Goal: Transaction & Acquisition: Purchase product/service

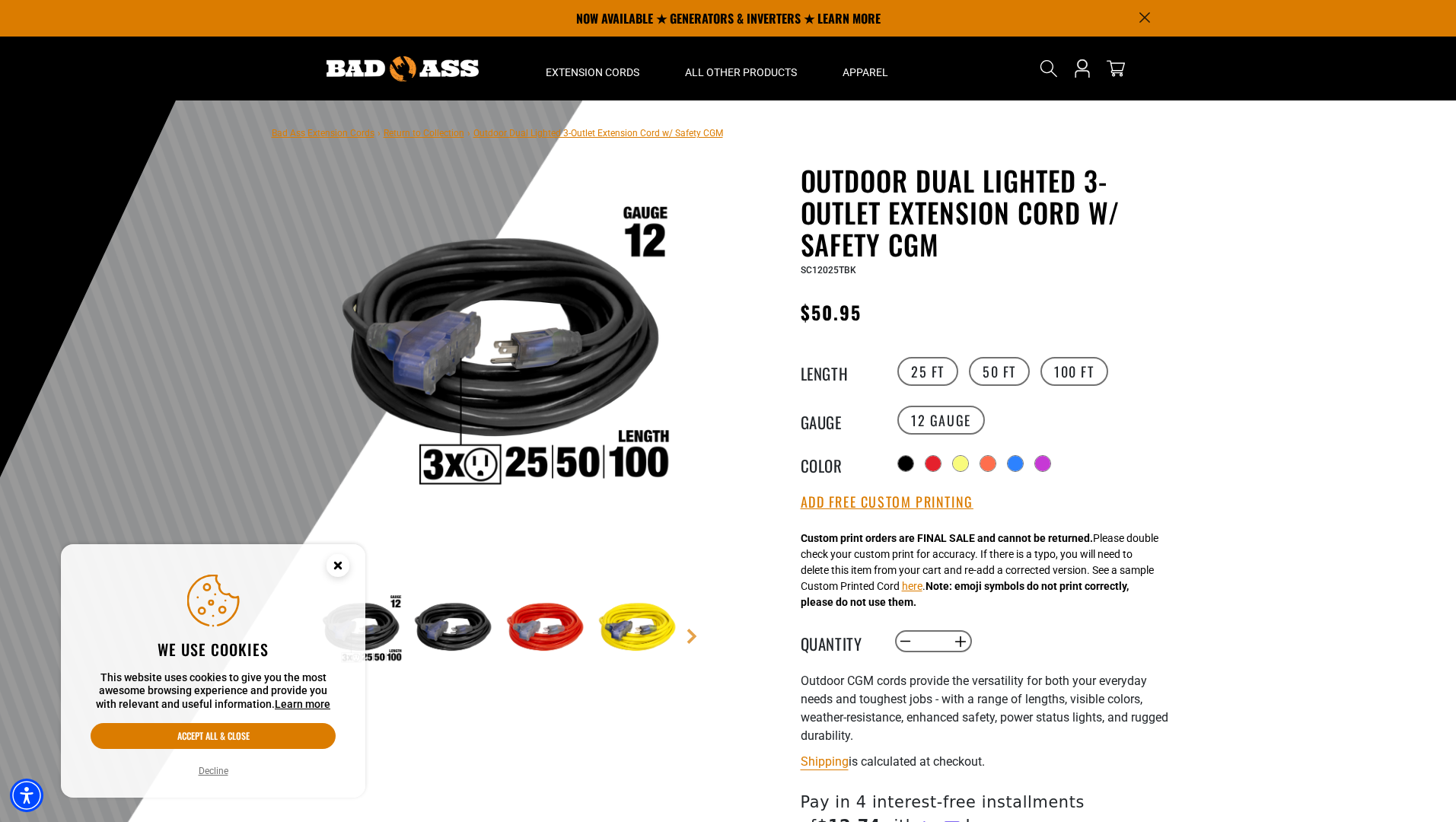
select select "**********"
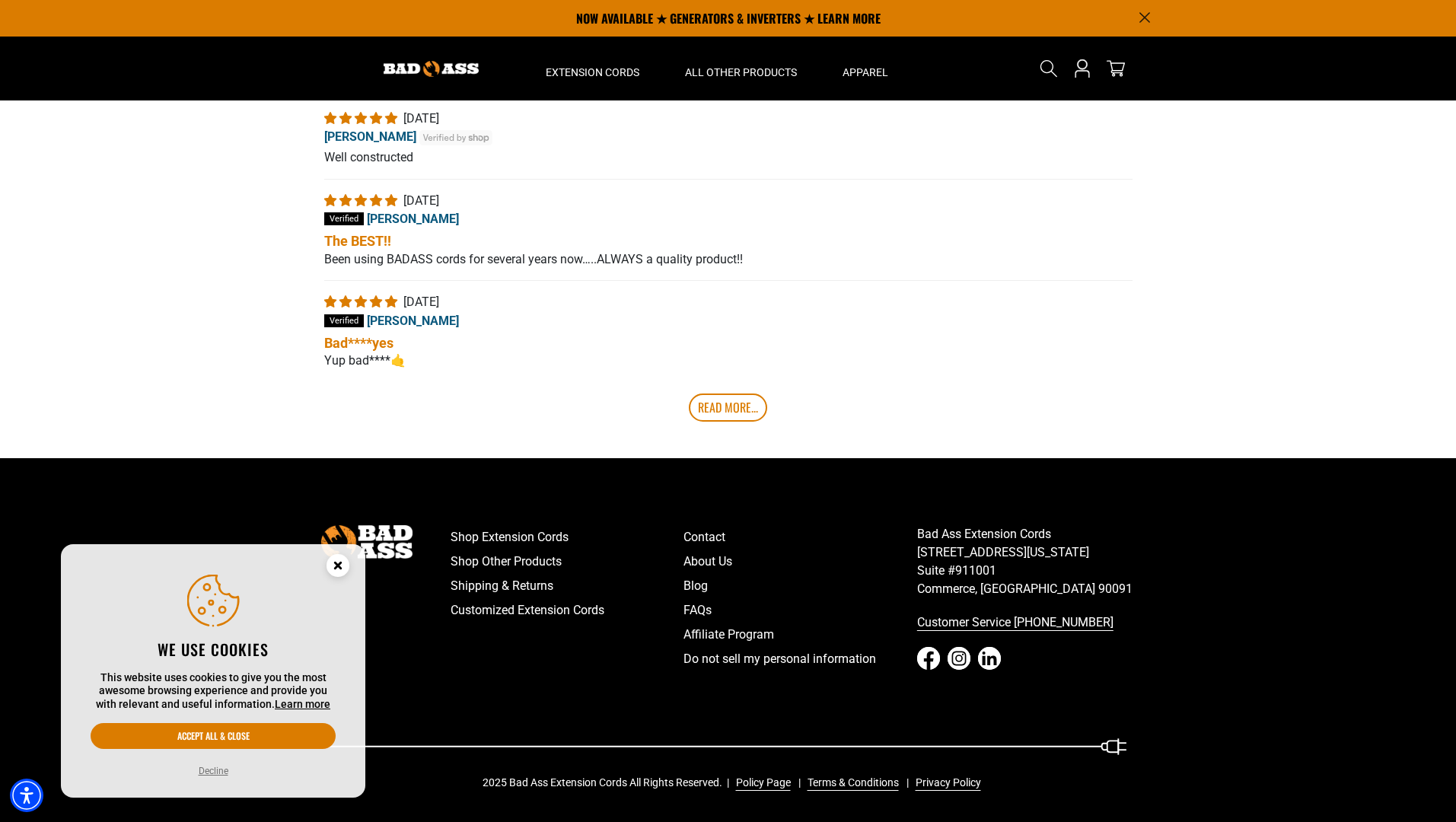
scroll to position [355, 0]
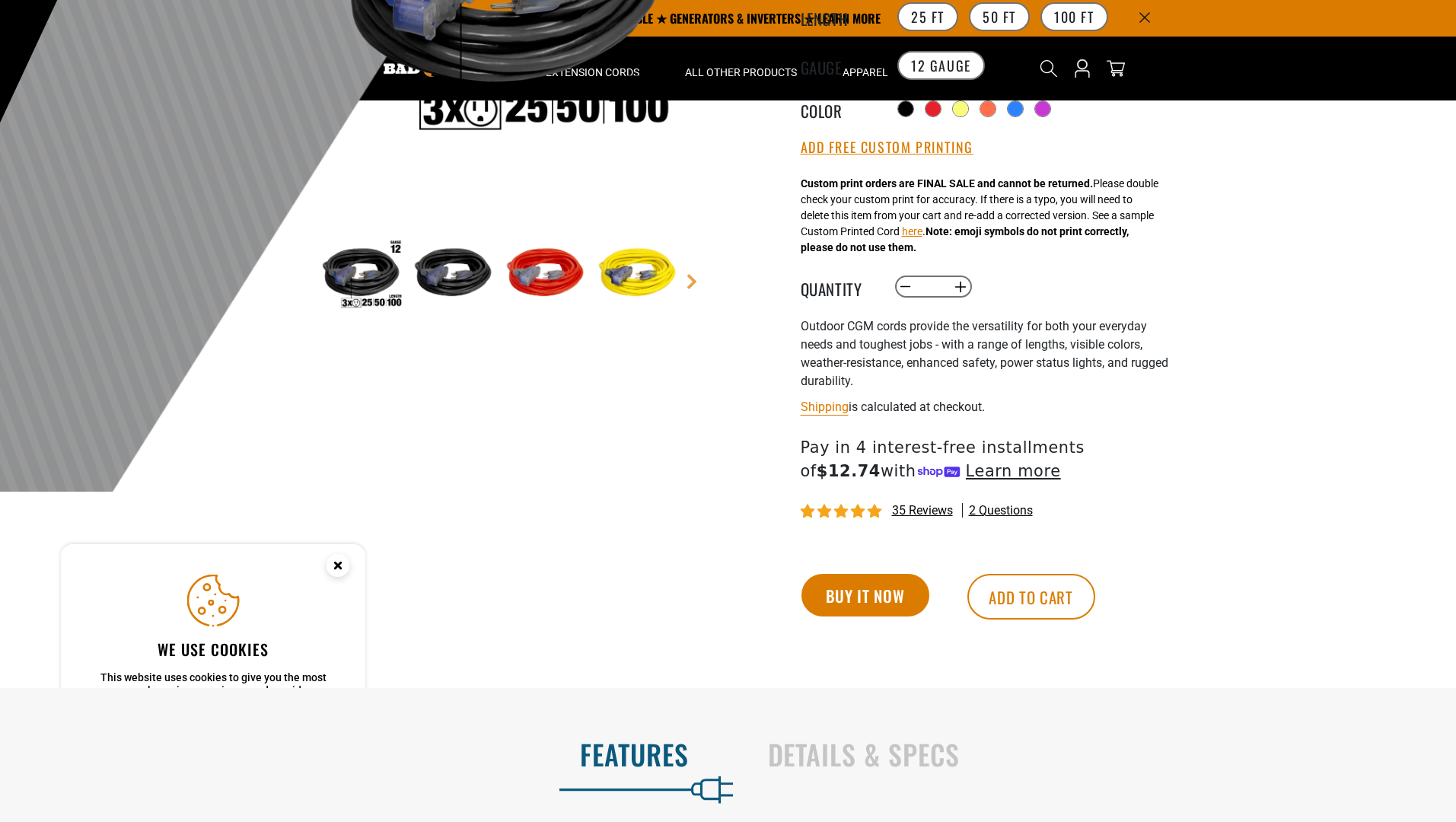
click at [865, 596] on button "Buy it now" at bounding box center [865, 594] width 128 height 42
